Goal: Ask a question

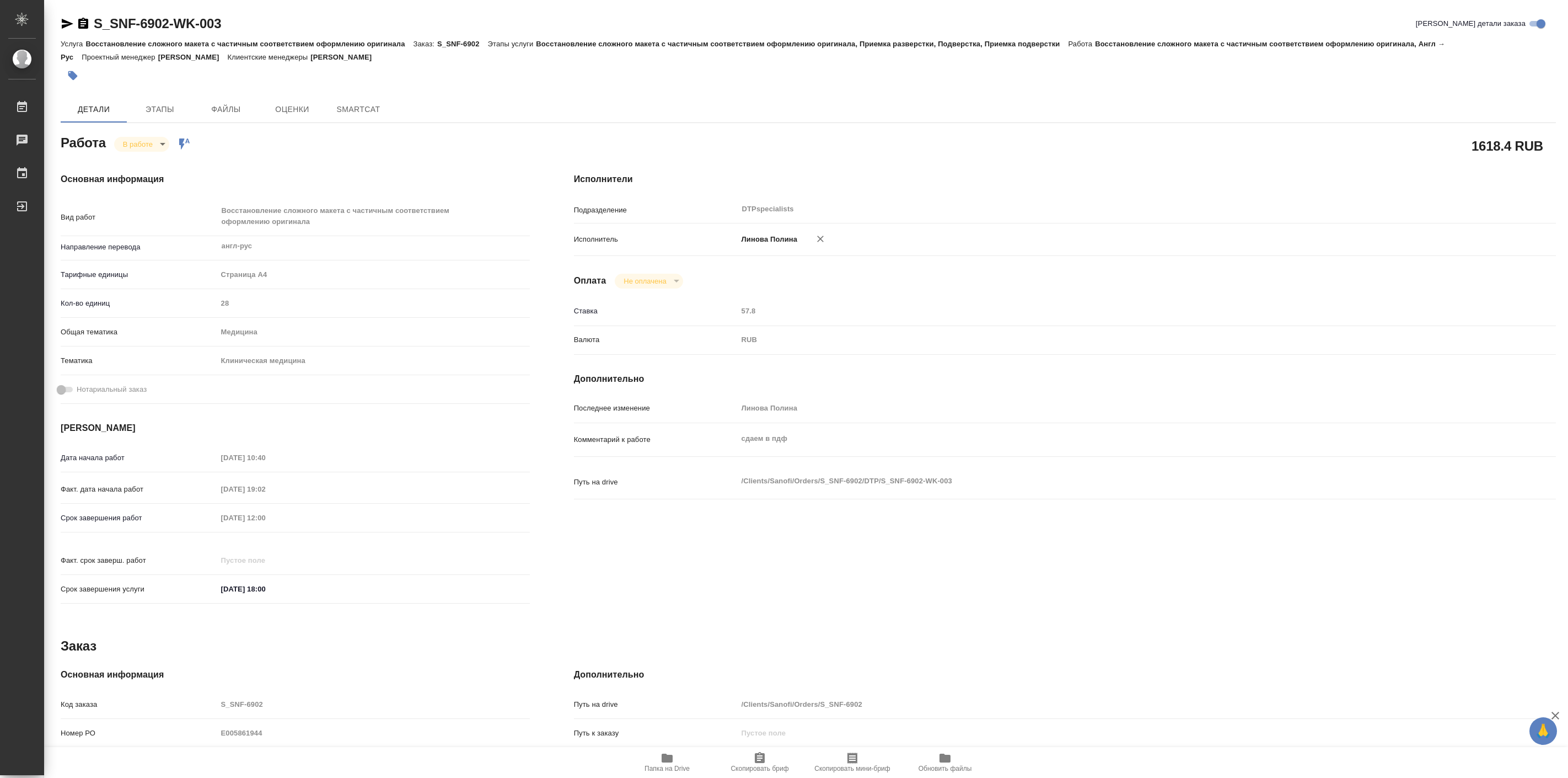
type textarea "x"
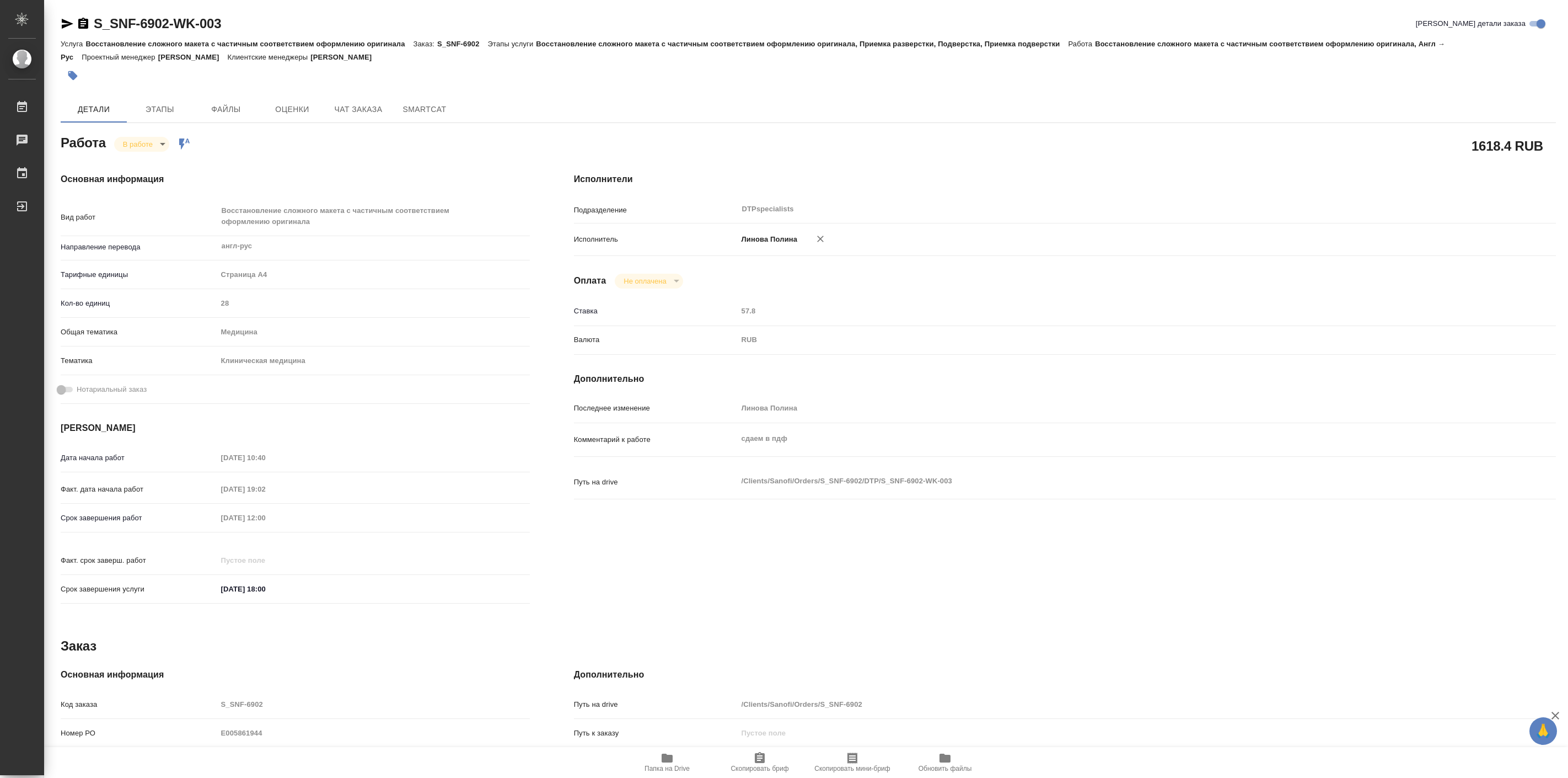
type textarea "x"
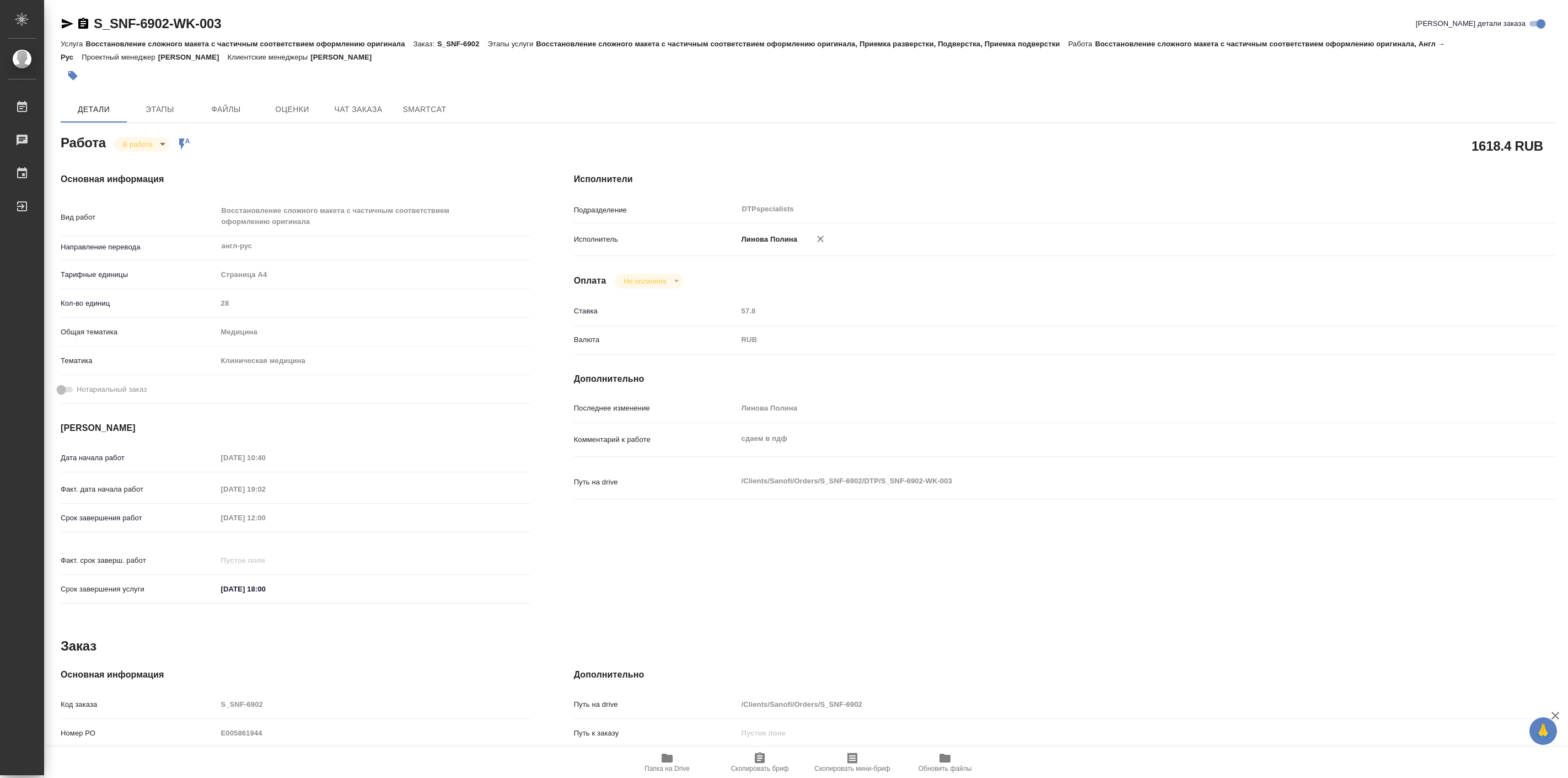
type textarea "x"
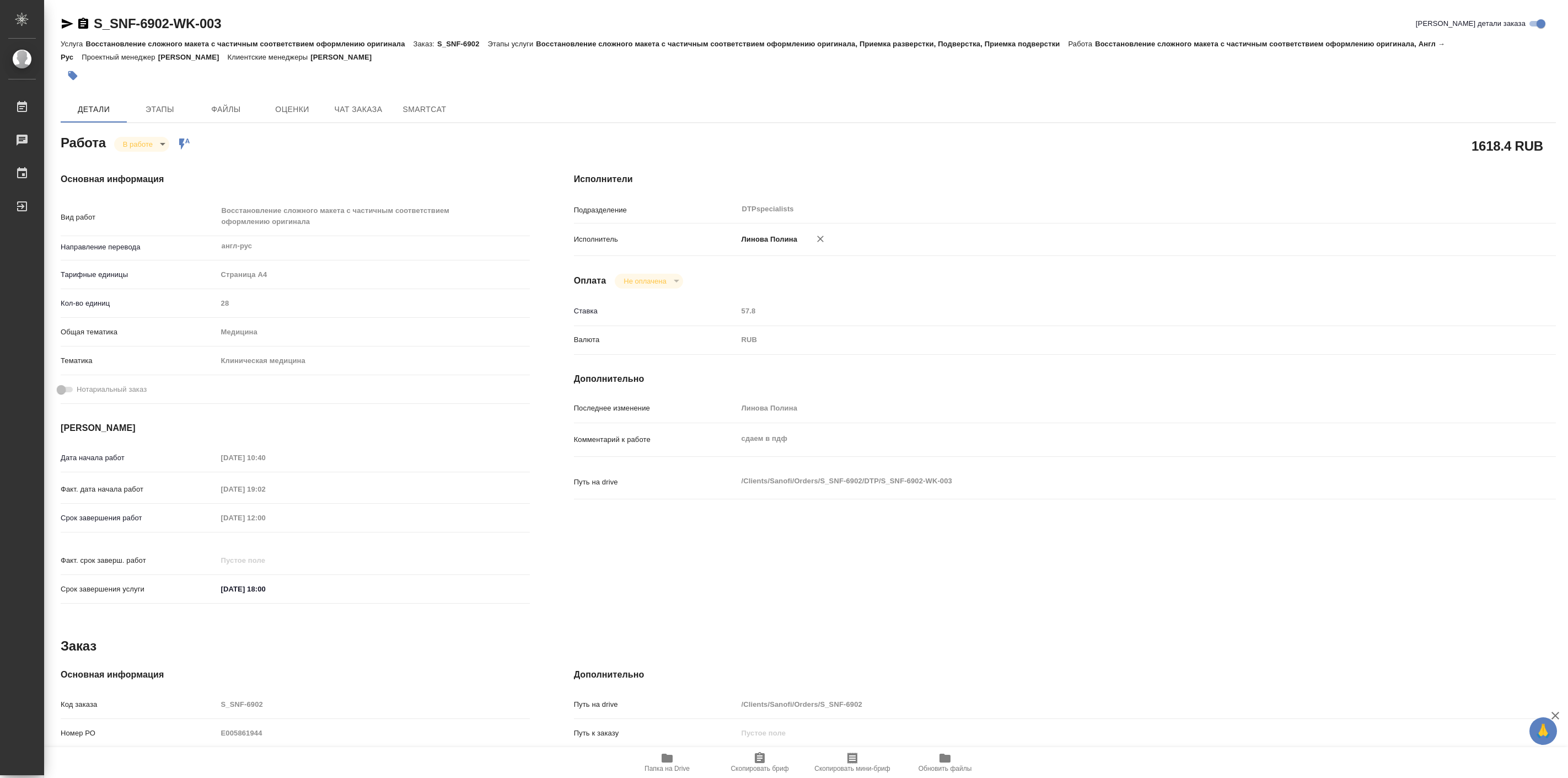
type textarea "x"
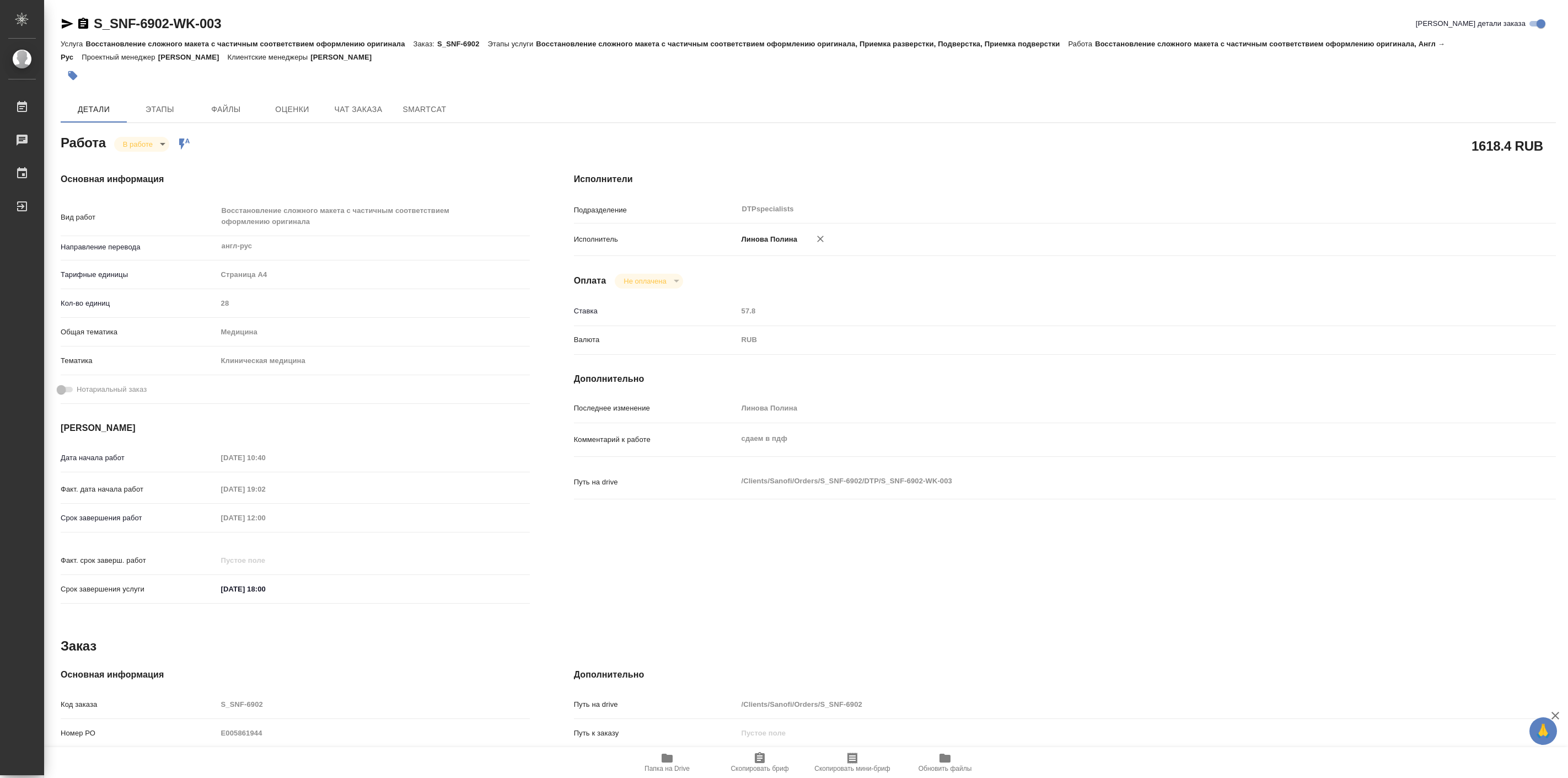
type textarea "x"
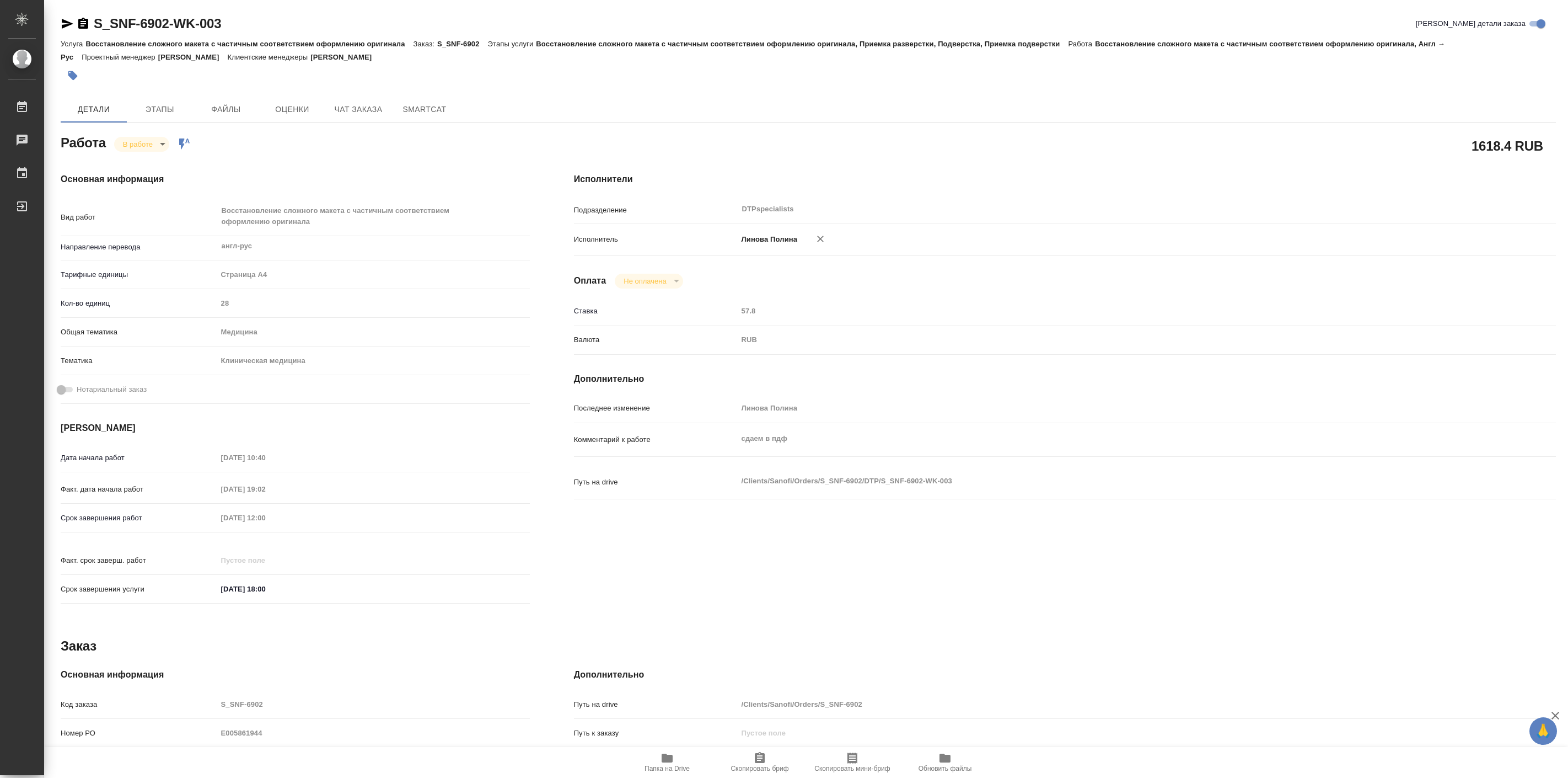
type textarea "x"
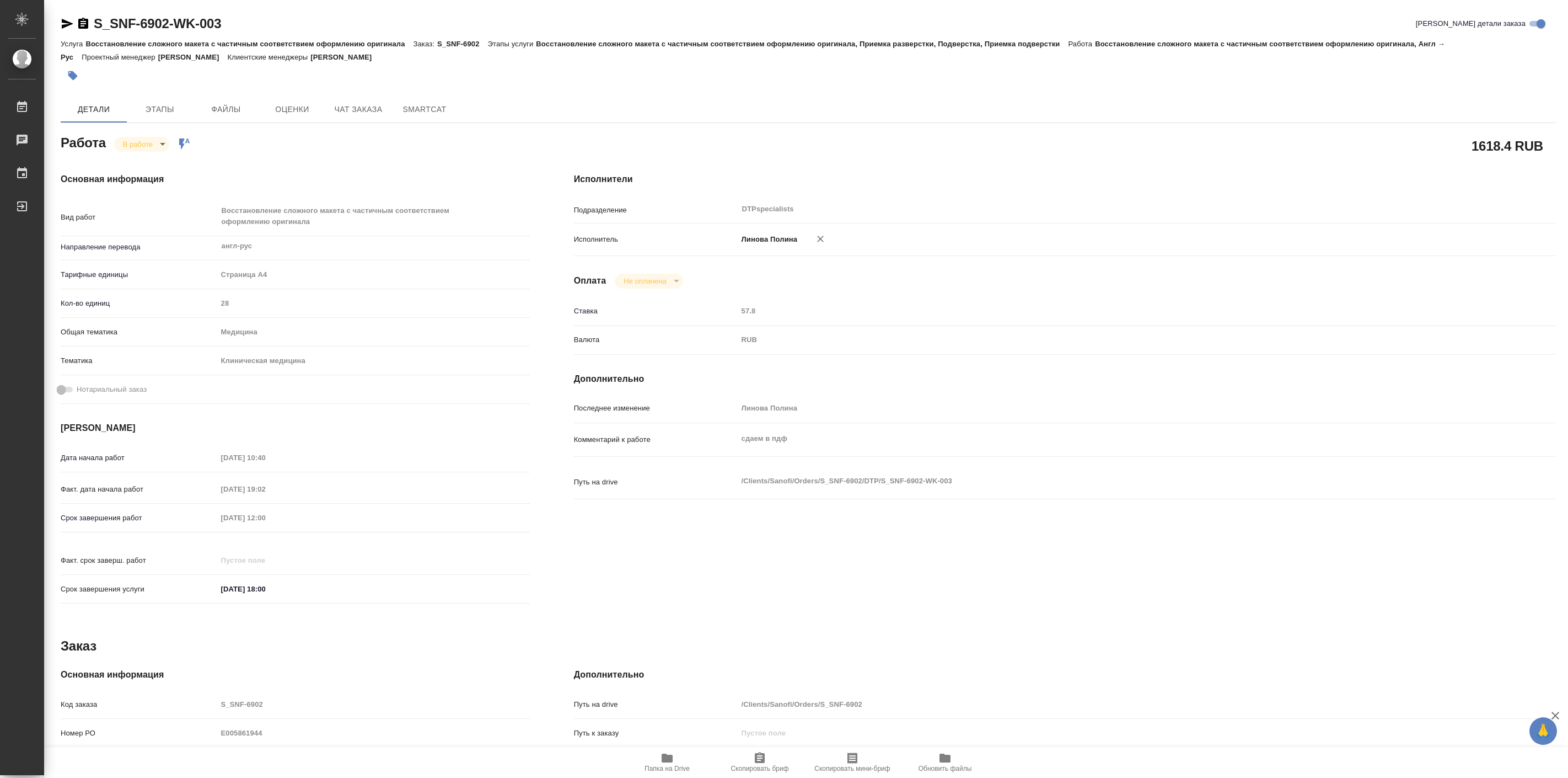
type textarea "x"
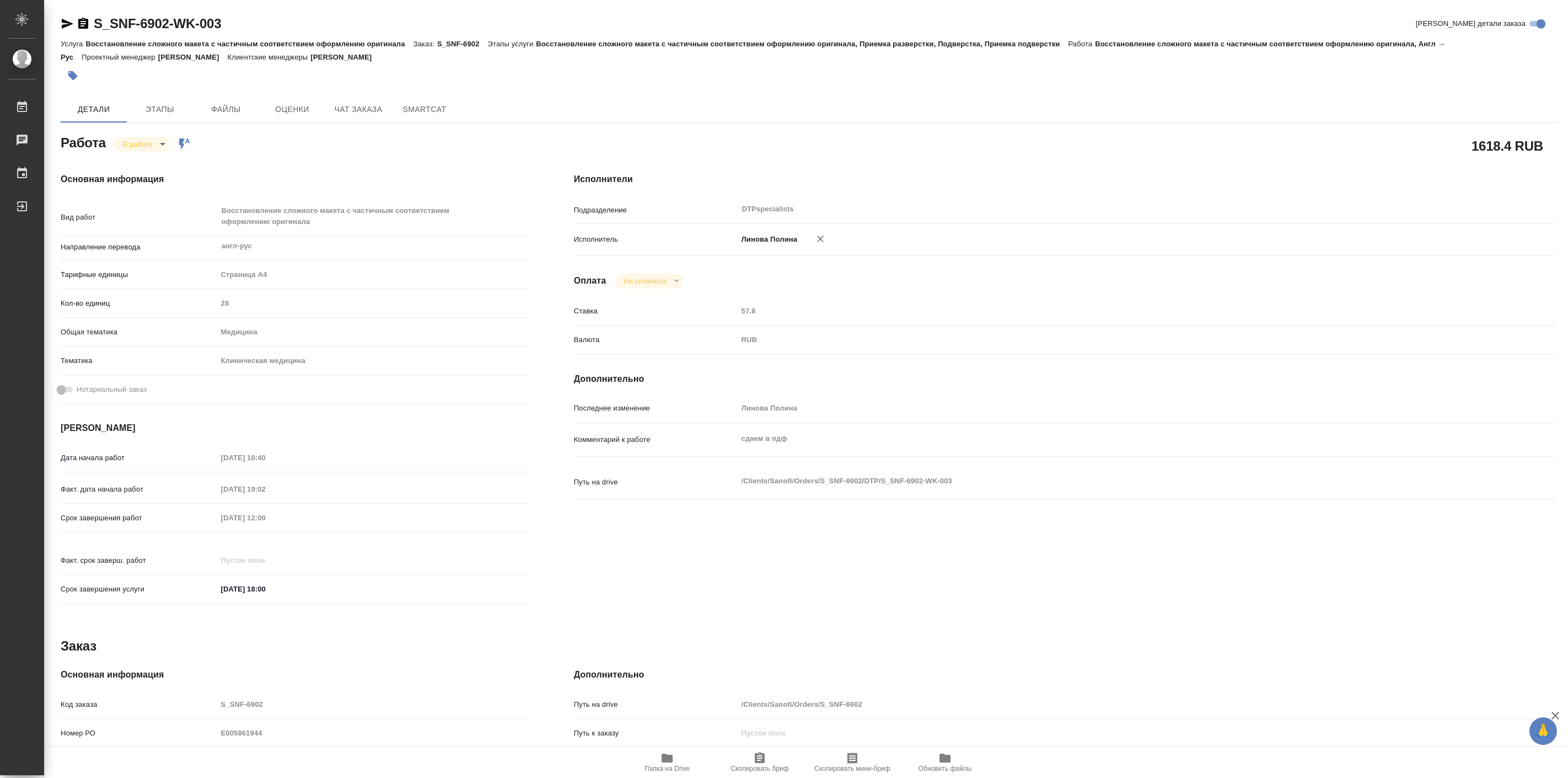
type textarea "x"
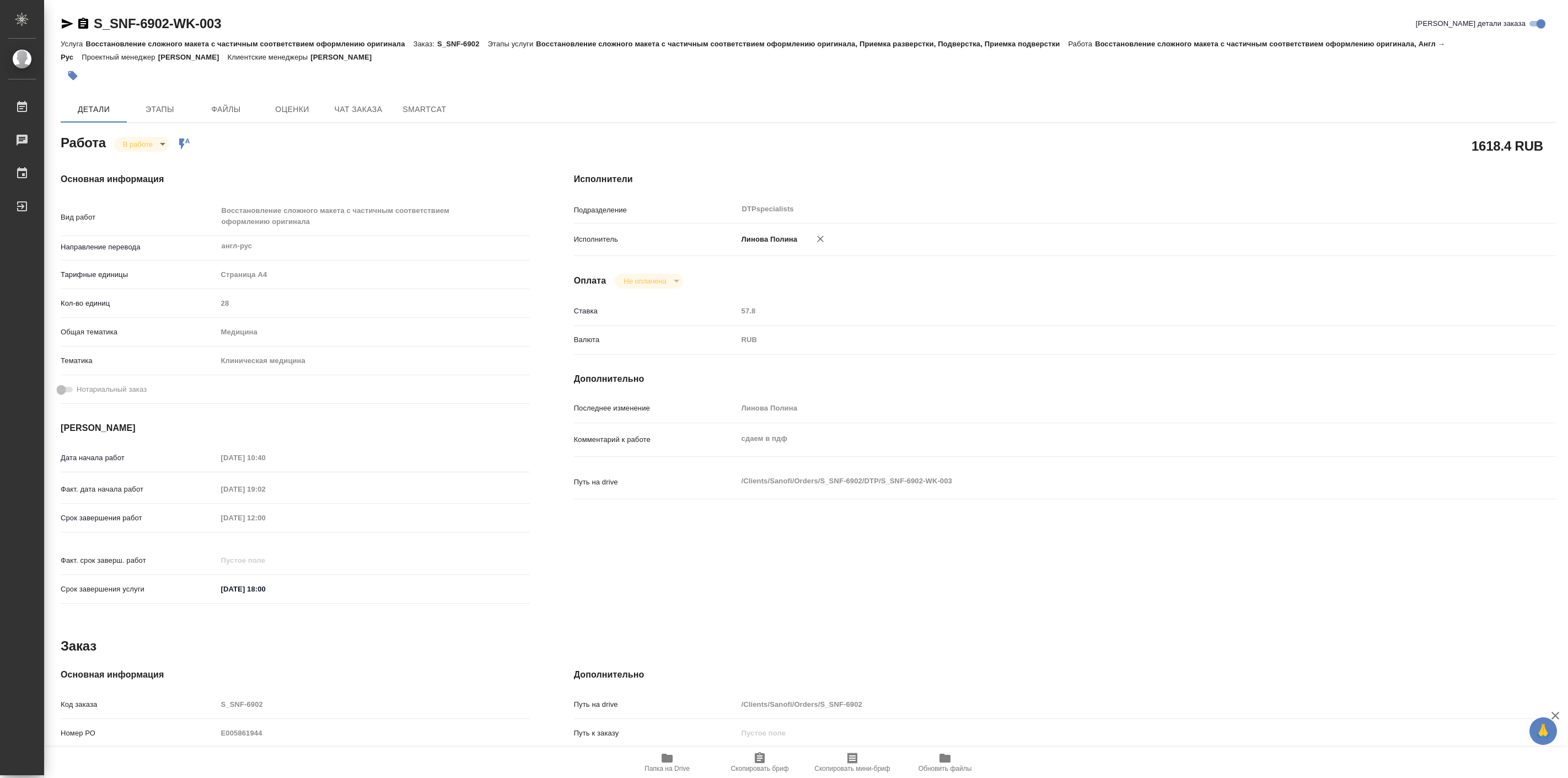
type textarea "x"
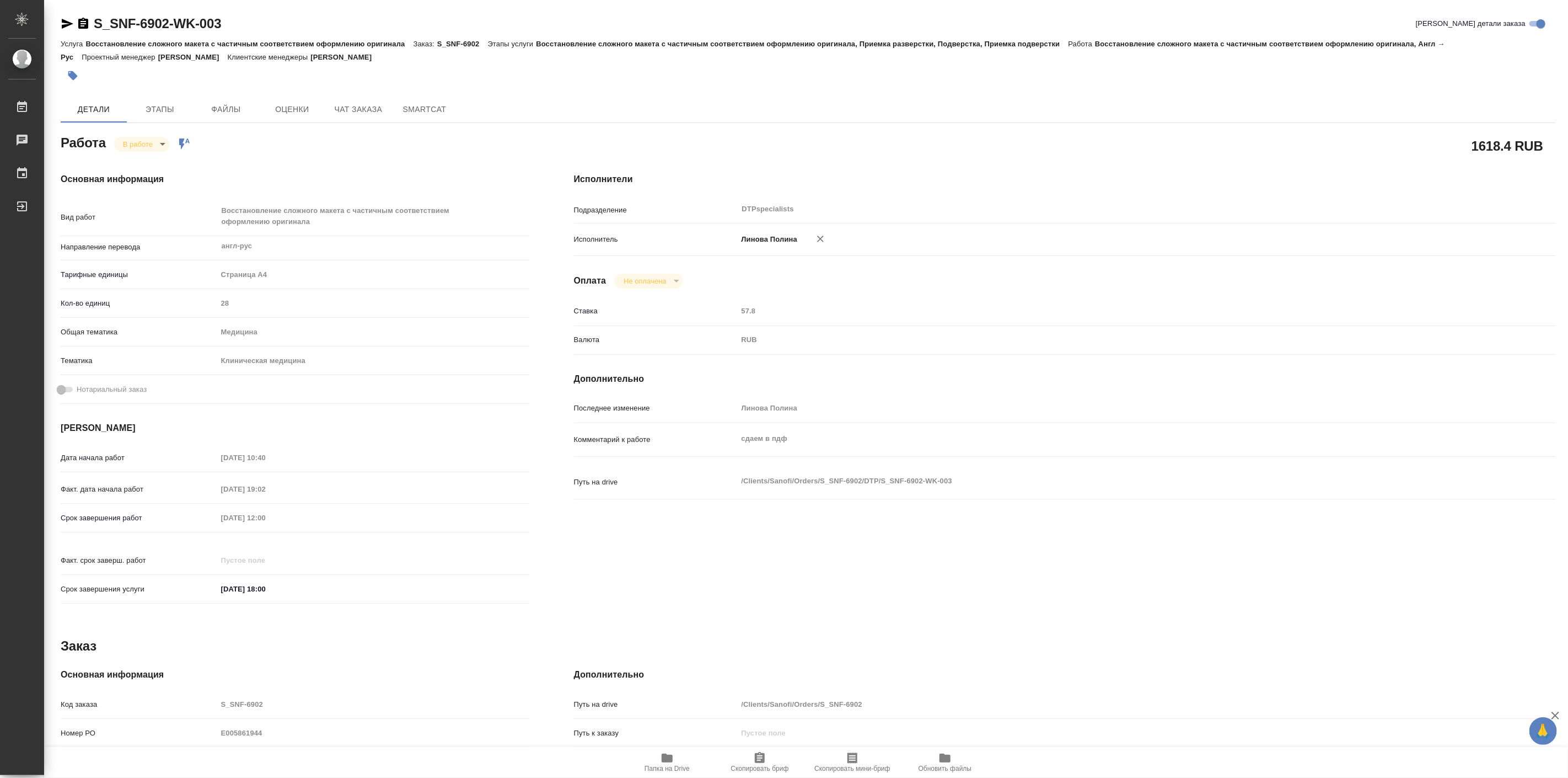
type textarea "x"
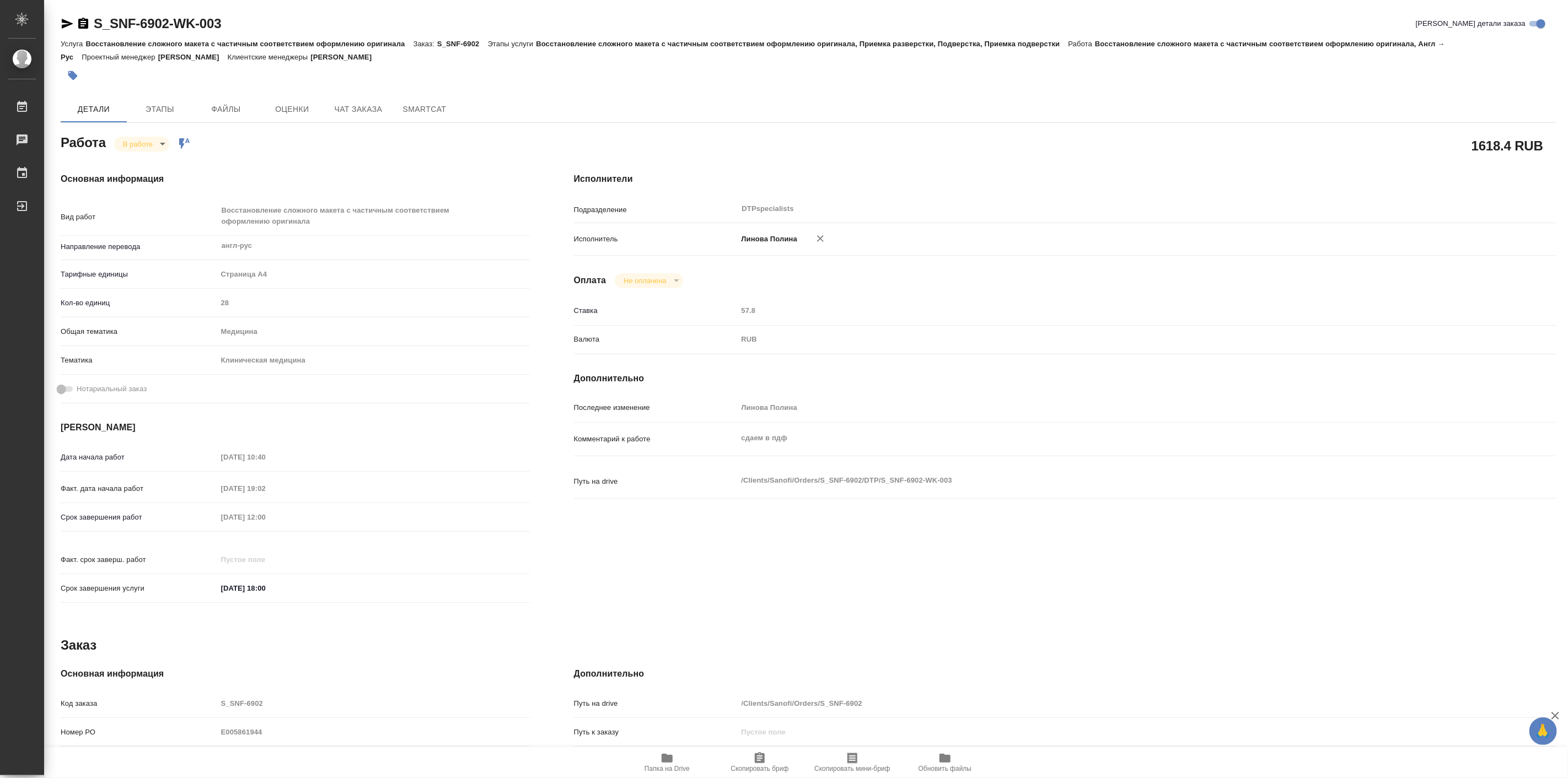
type textarea "x"
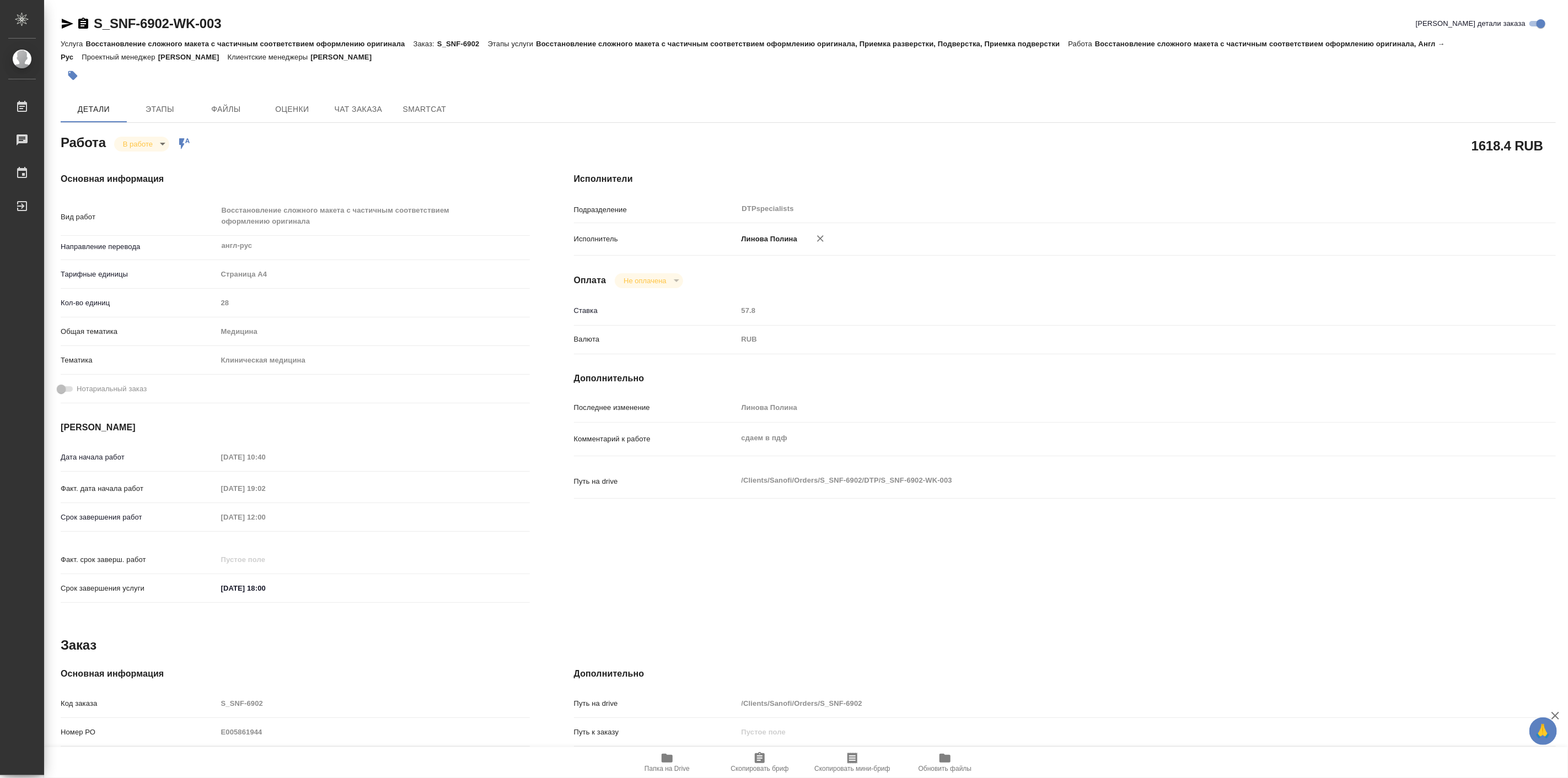
type textarea "x"
